Goal: Information Seeking & Learning: Learn about a topic

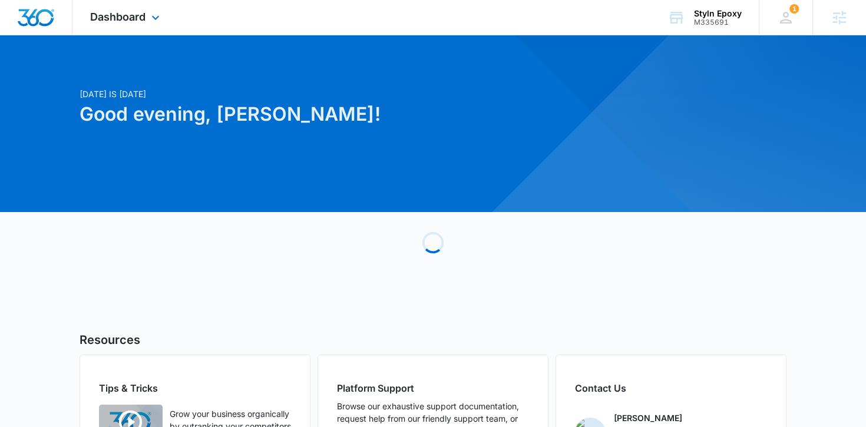
click at [143, 24] on div "Dashboard Apps Reputation Websites Forms CRM Email Social Shop Payments POS Con…" at bounding box center [126, 17] width 108 height 35
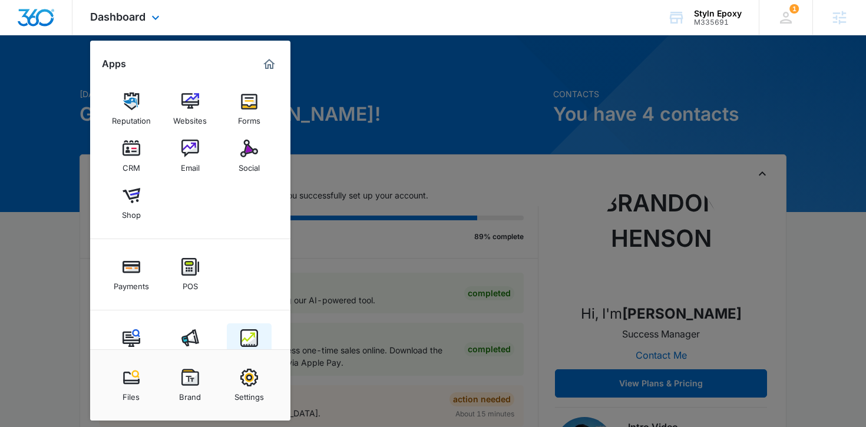
click at [239, 329] on link "Intelligence" at bounding box center [249, 345] width 45 height 45
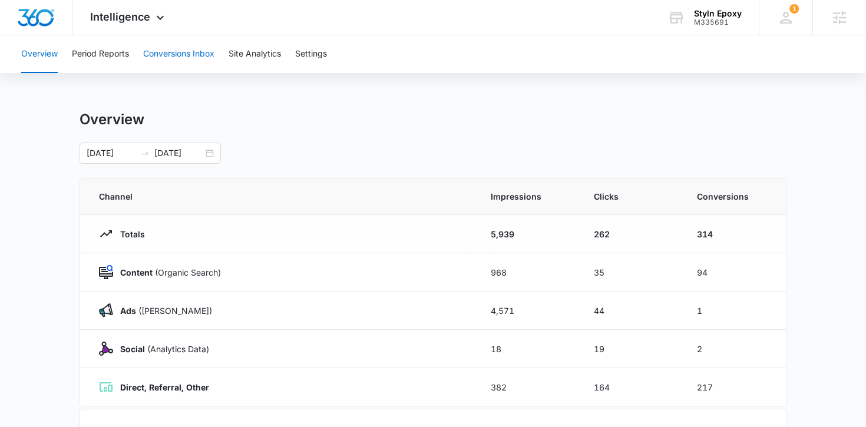
click at [163, 59] on button "Conversions Inbox" at bounding box center [178, 54] width 71 height 38
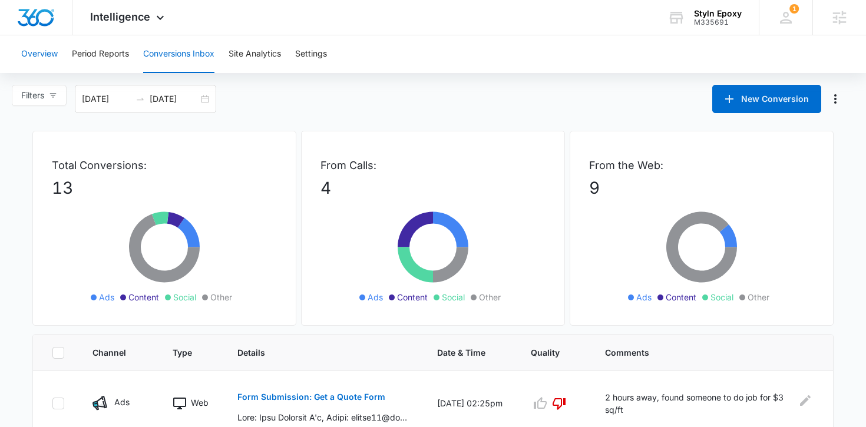
click at [45, 52] on button "Overview" at bounding box center [39, 54] width 37 height 38
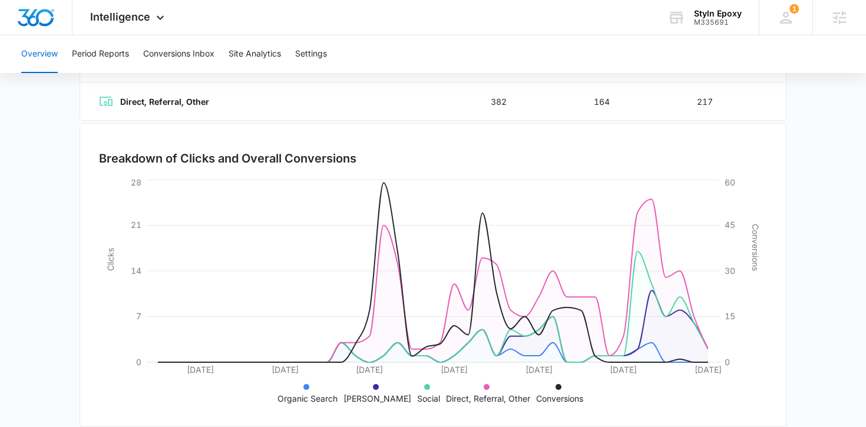
scroll to position [302, 0]
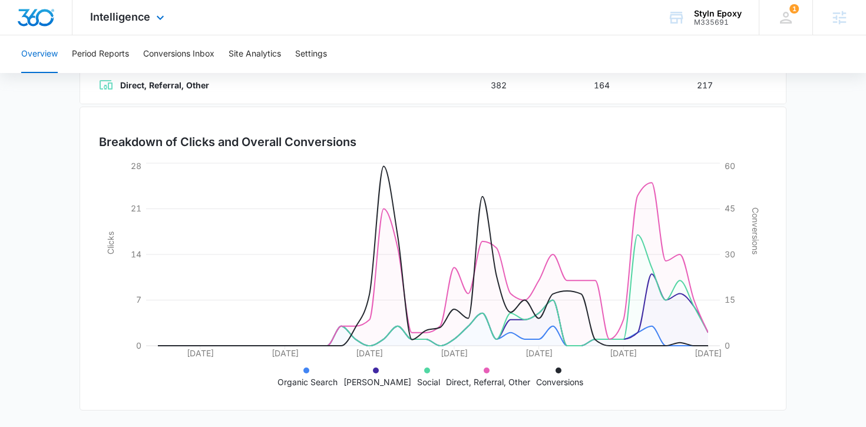
click at [134, 24] on div "Intelligence Apps Reputation Websites Forms CRM Email Social Shop Payments POS …" at bounding box center [128, 17] width 112 height 35
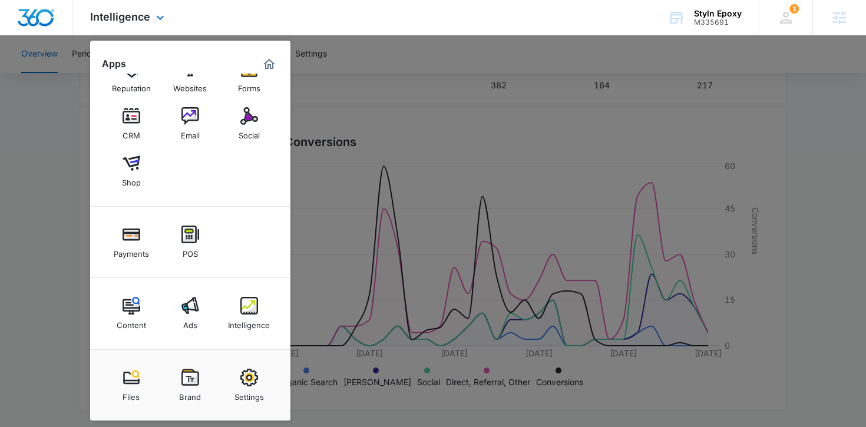
scroll to position [32, 0]
click at [187, 323] on div "Ads" at bounding box center [190, 322] width 14 height 15
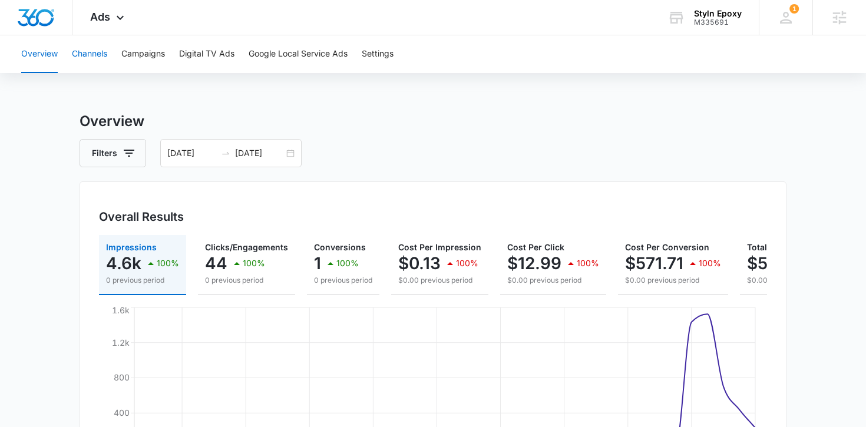
click at [95, 56] on button "Channels" at bounding box center [89, 54] width 35 height 38
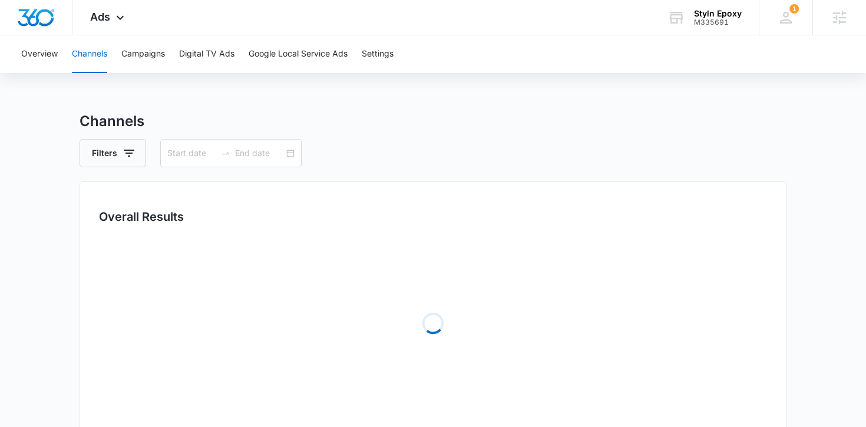
type input "08/05/2025"
type input "09/13/2025"
click at [289, 155] on div "08/05/2025 09/13/2025" at bounding box center [230, 153] width 141 height 28
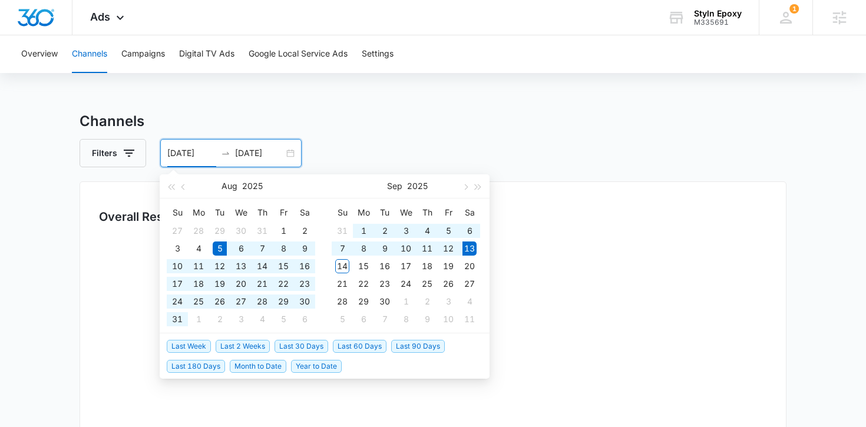
type input "08/05/2025"
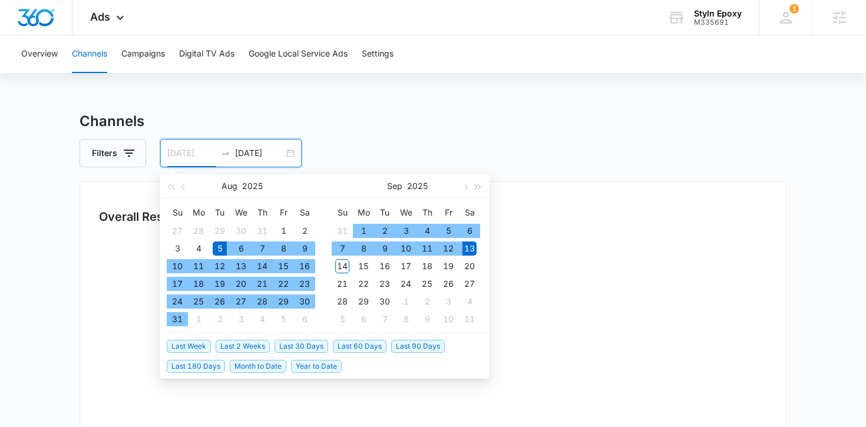
click at [220, 245] on div "5" at bounding box center [220, 248] width 14 height 14
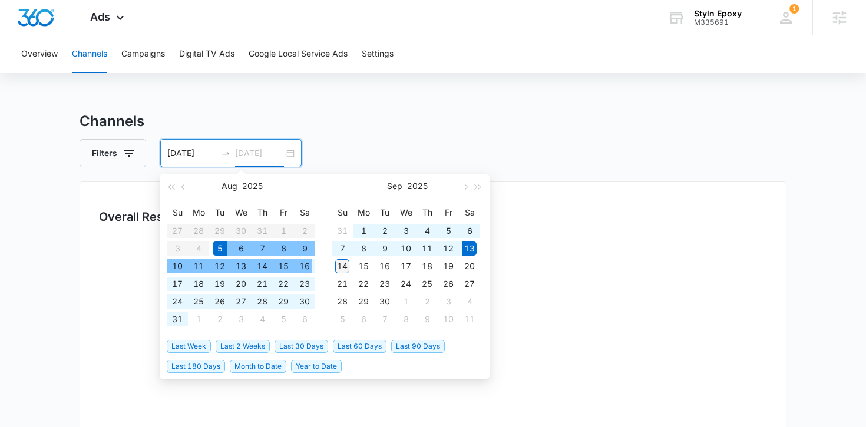
type input "09/14/2025"
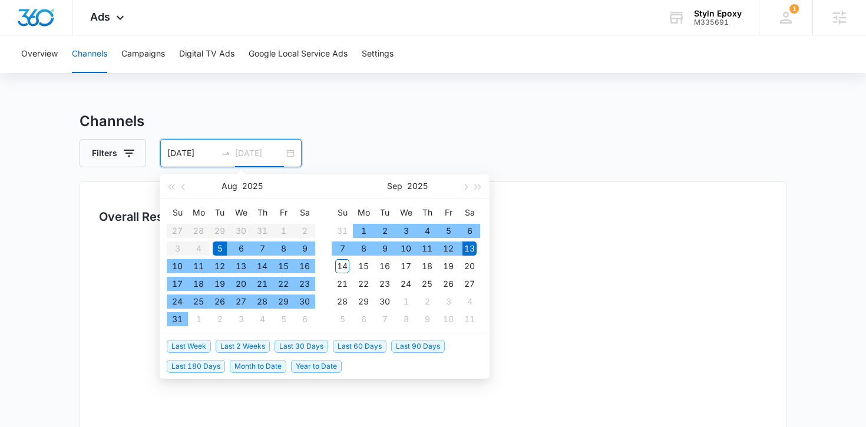
click at [343, 266] on div "14" at bounding box center [342, 266] width 14 height 14
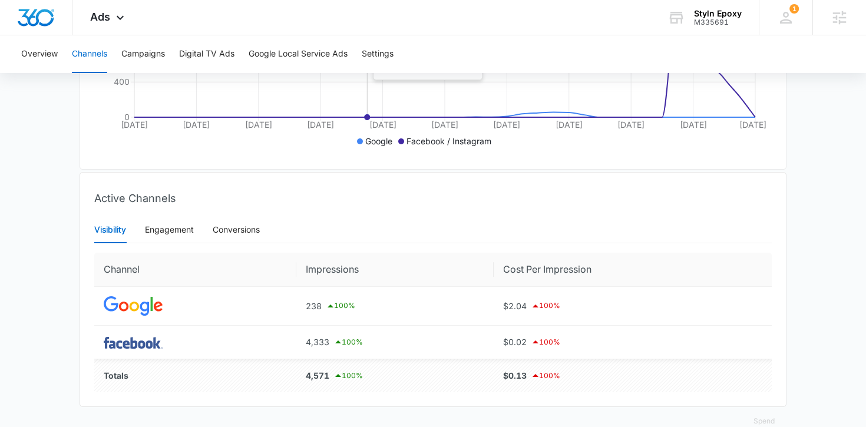
scroll to position [353, 0]
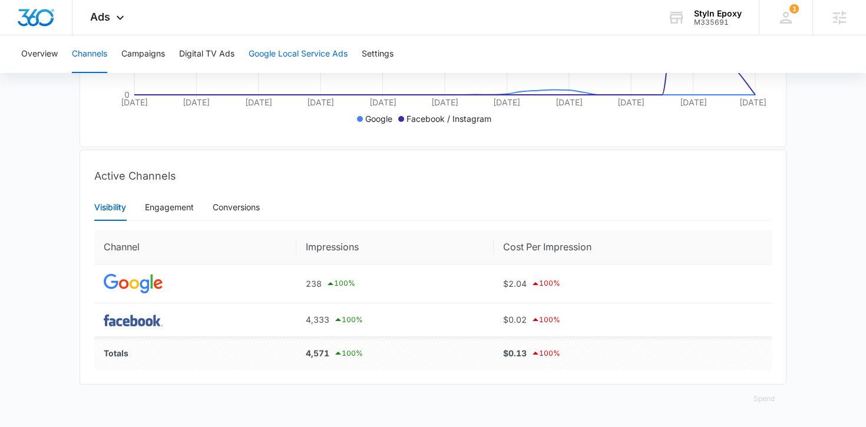
click at [315, 58] on button "Google Local Service Ads" at bounding box center [298, 54] width 99 height 38
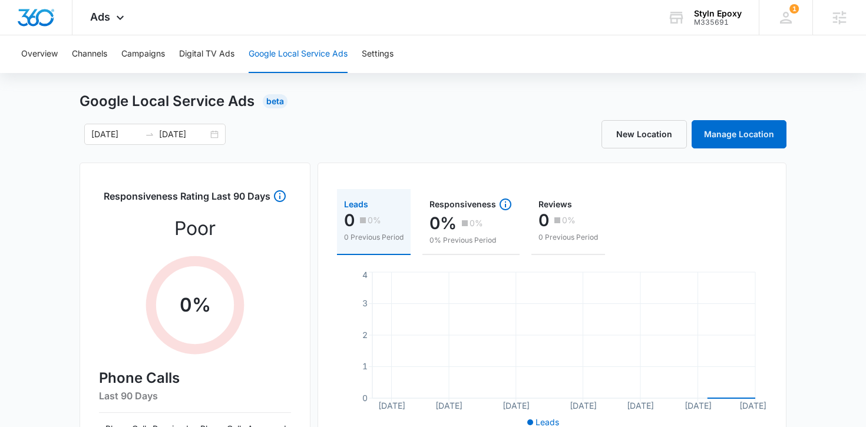
scroll to position [8, 0]
